Goal: Go to known website: Access a specific website the user already knows

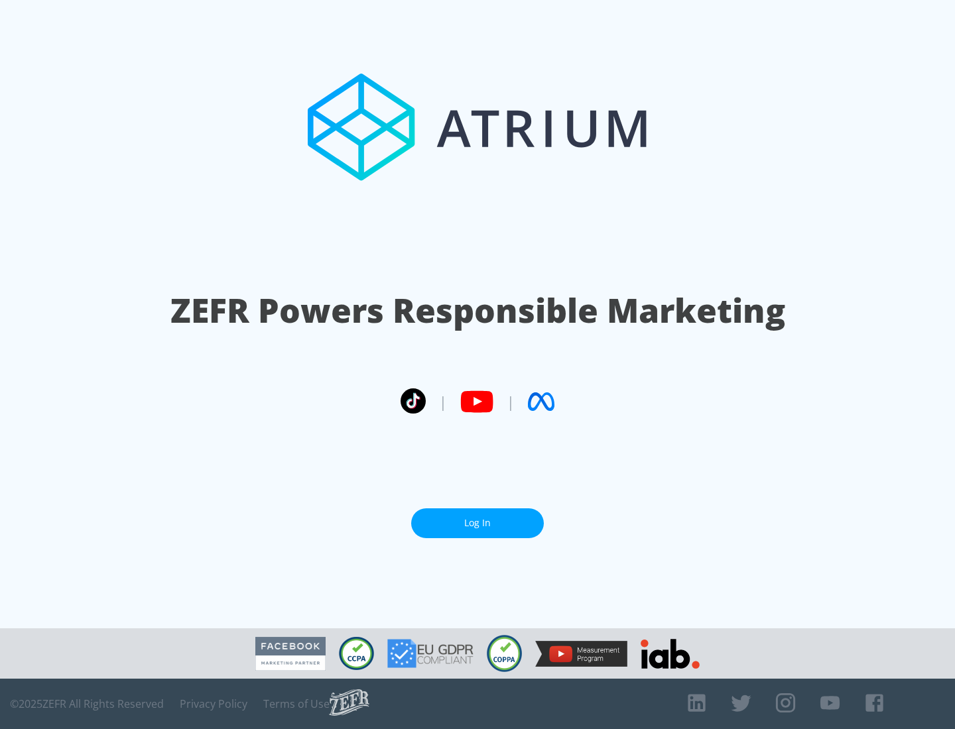
click at [477, 523] on link "Log In" at bounding box center [477, 524] width 133 height 30
